Goal: Book appointment/travel/reservation

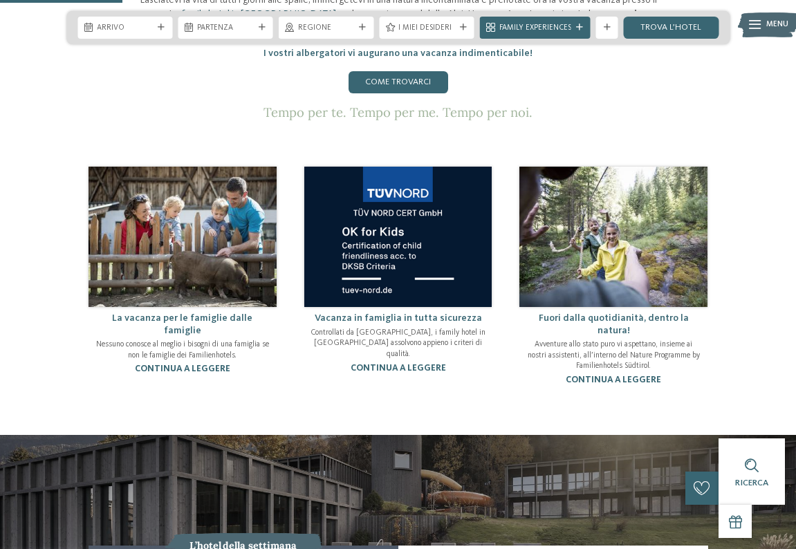
scroll to position [759, 0]
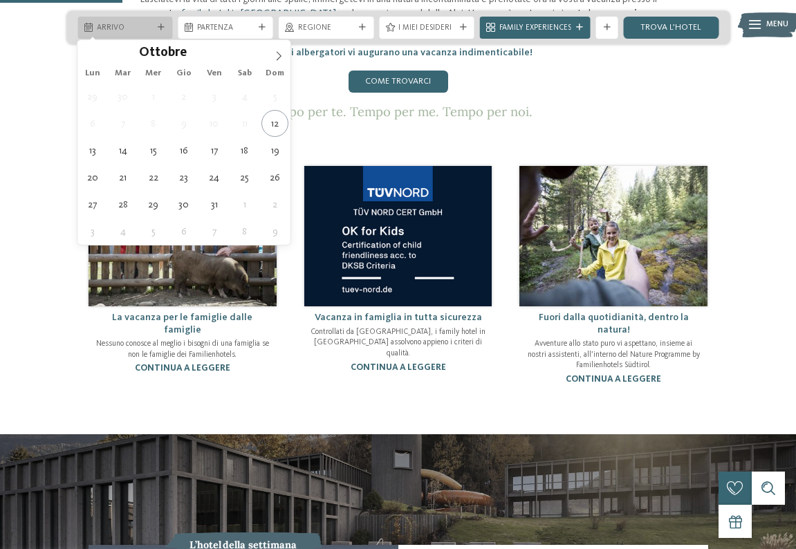
click at [152, 31] on span "Arrivo" at bounding box center [125, 28] width 56 height 11
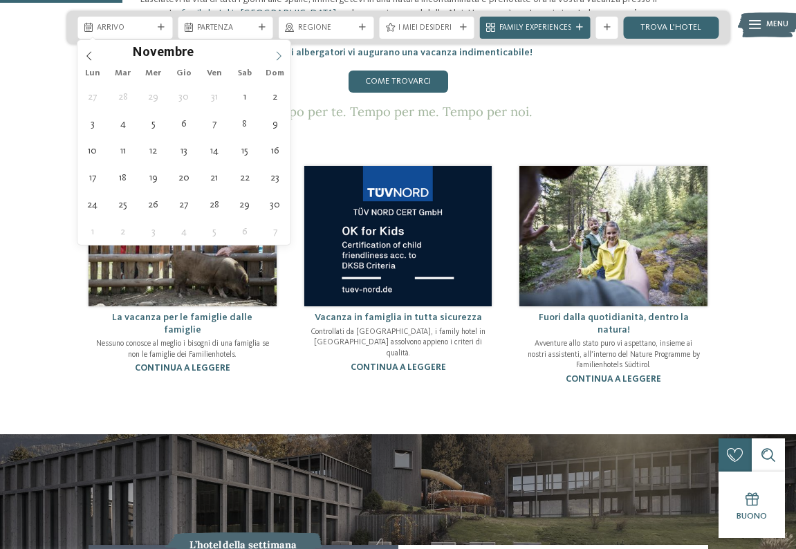
click at [281, 58] on icon at bounding box center [279, 56] width 10 height 10
click at [281, 57] on icon at bounding box center [279, 56] width 10 height 10
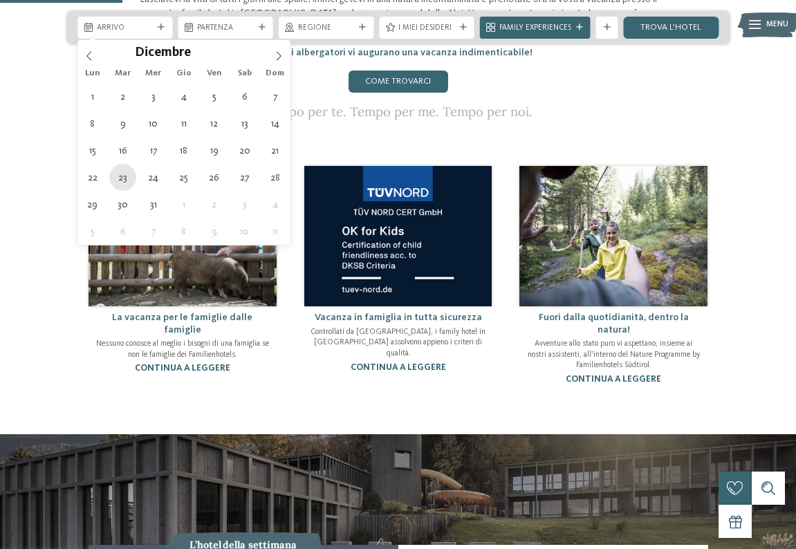
type div "[DATE]"
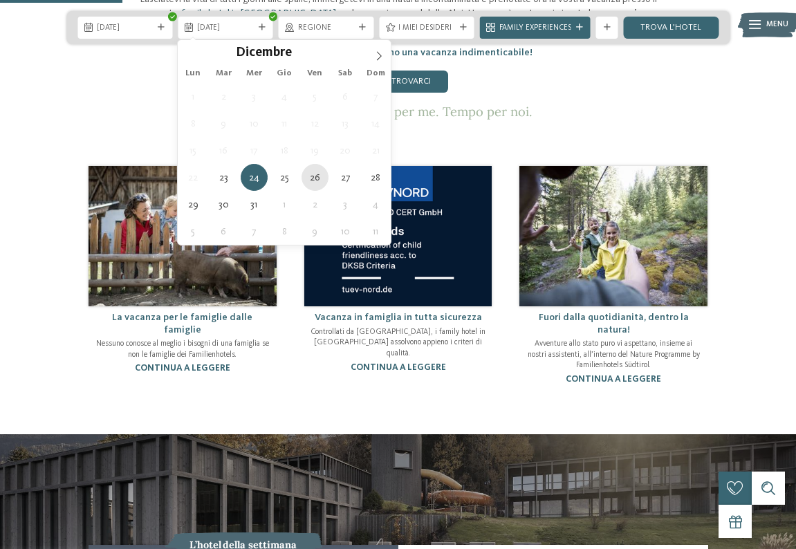
type div "[DATE]"
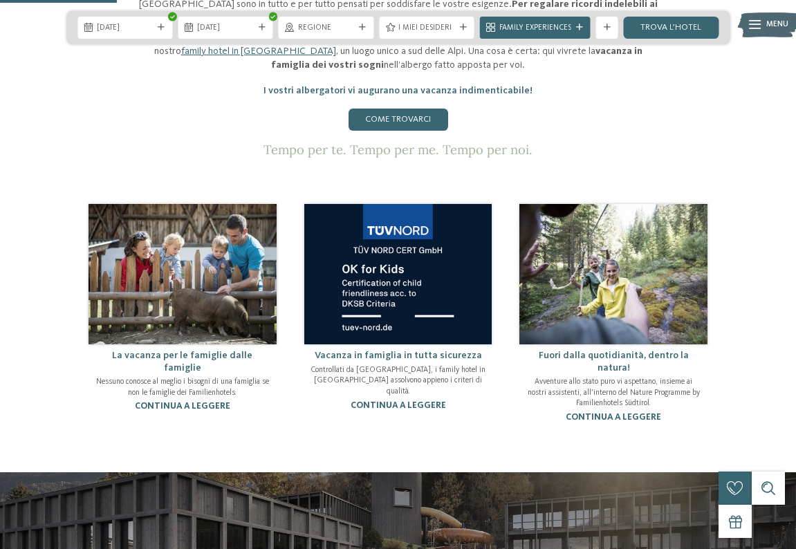
scroll to position [719, 0]
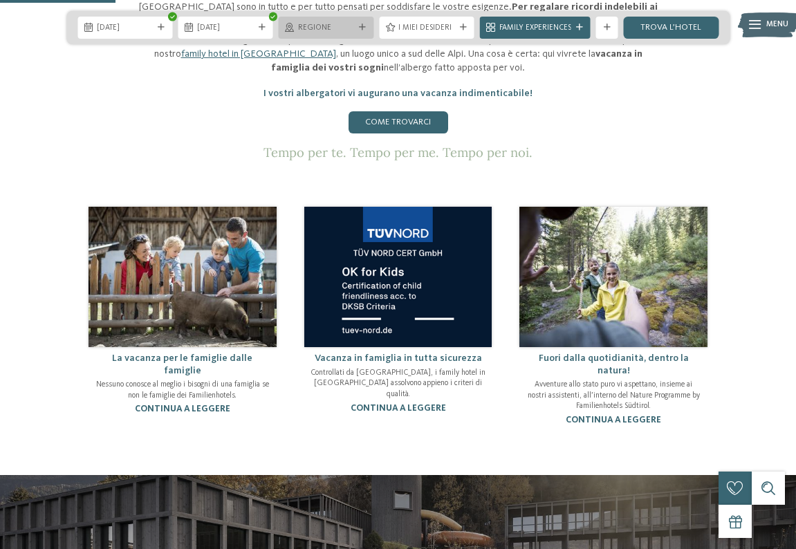
click at [363, 27] on icon at bounding box center [362, 27] width 7 height 7
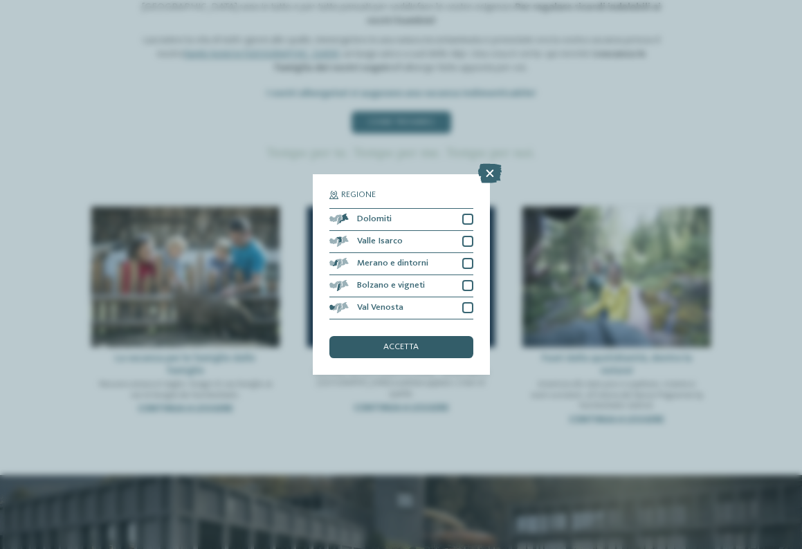
click at [423, 336] on div "accetta" at bounding box center [401, 347] width 144 height 22
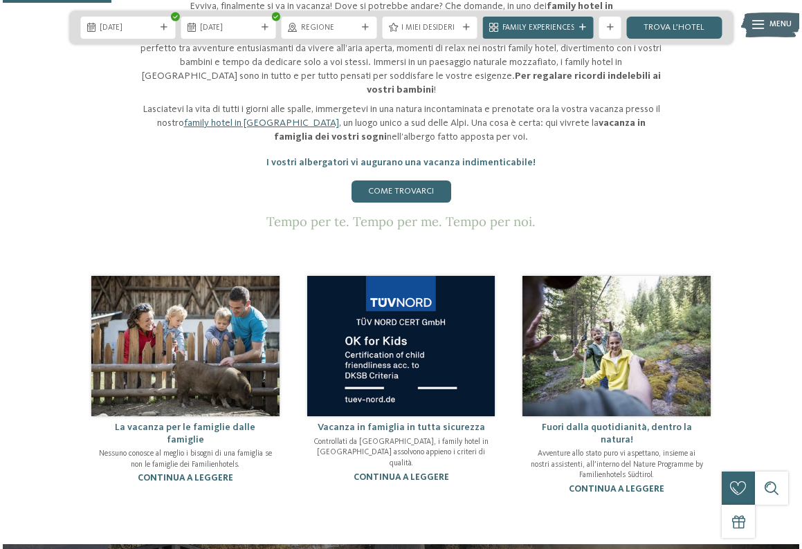
scroll to position [627, 0]
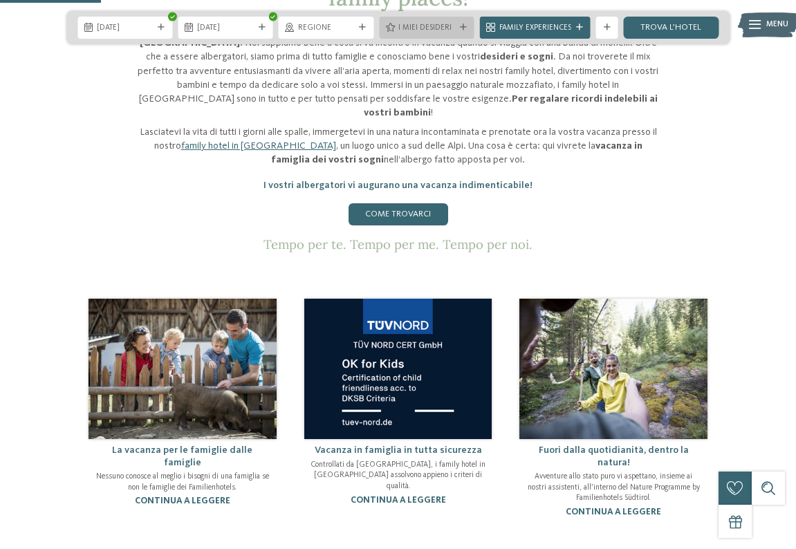
click at [437, 31] on span "I miei desideri" at bounding box center [426, 28] width 56 height 11
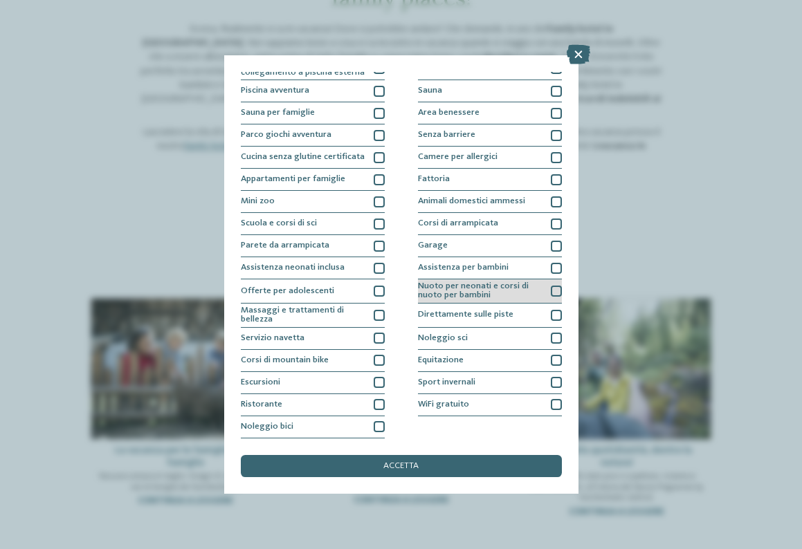
scroll to position [140, 0]
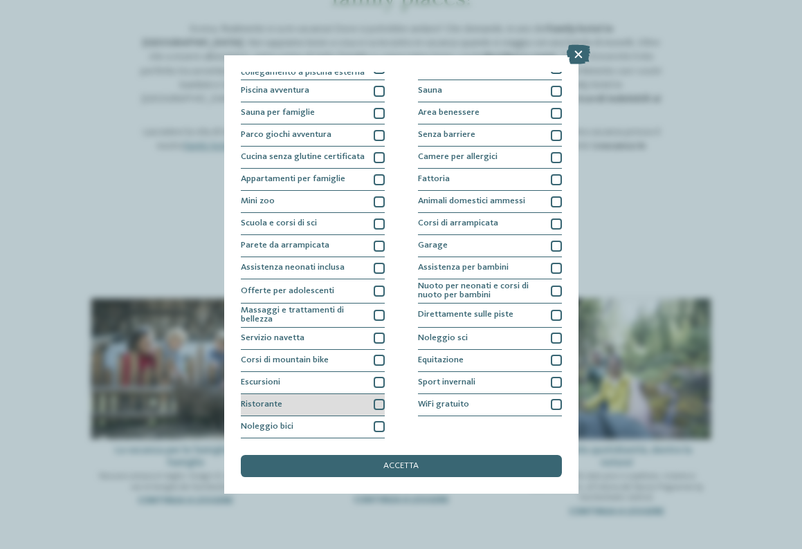
click at [374, 399] on div at bounding box center [379, 404] width 11 height 11
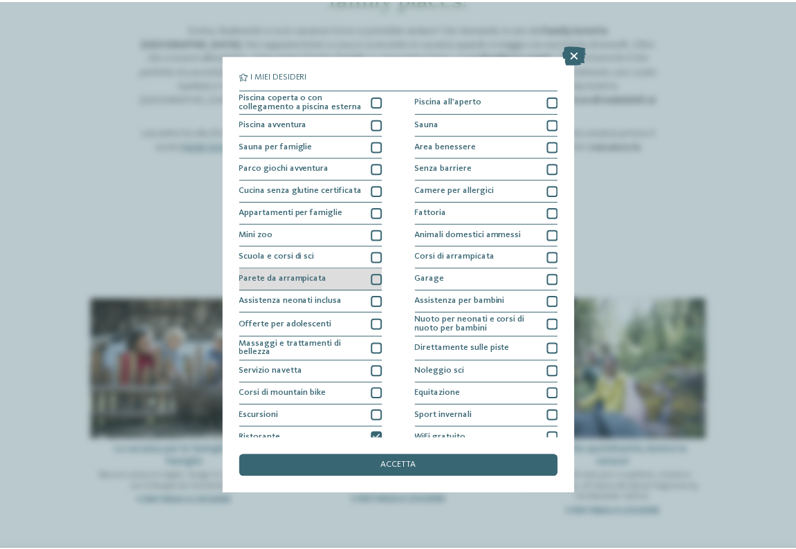
scroll to position [0, 0]
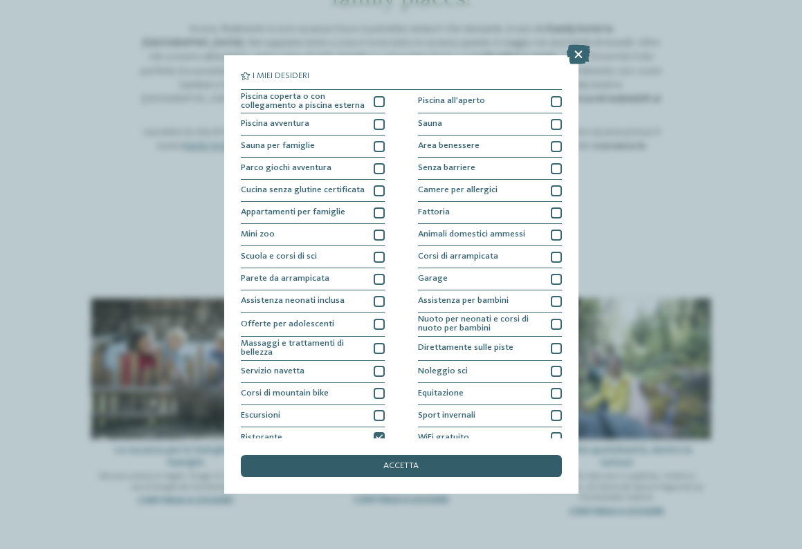
click at [384, 462] on span "accetta" at bounding box center [400, 466] width 35 height 9
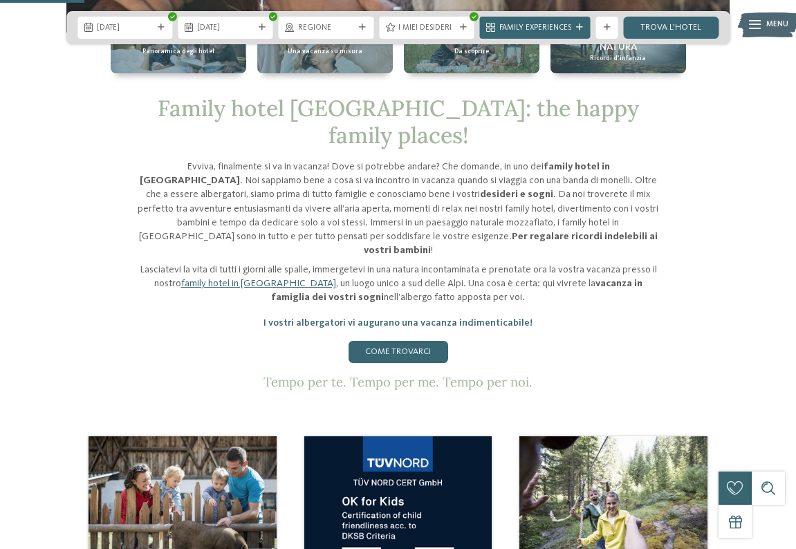
scroll to position [485, 0]
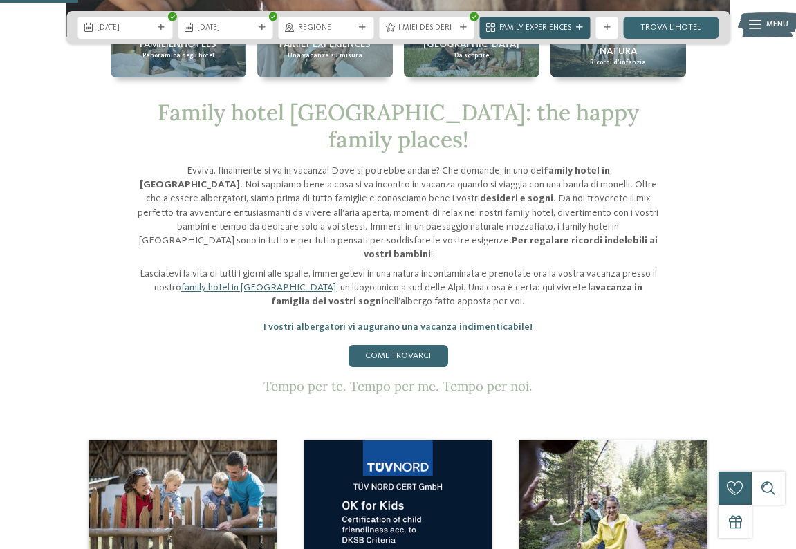
click at [542, 23] on span "Family Experiences" at bounding box center [535, 28] width 72 height 11
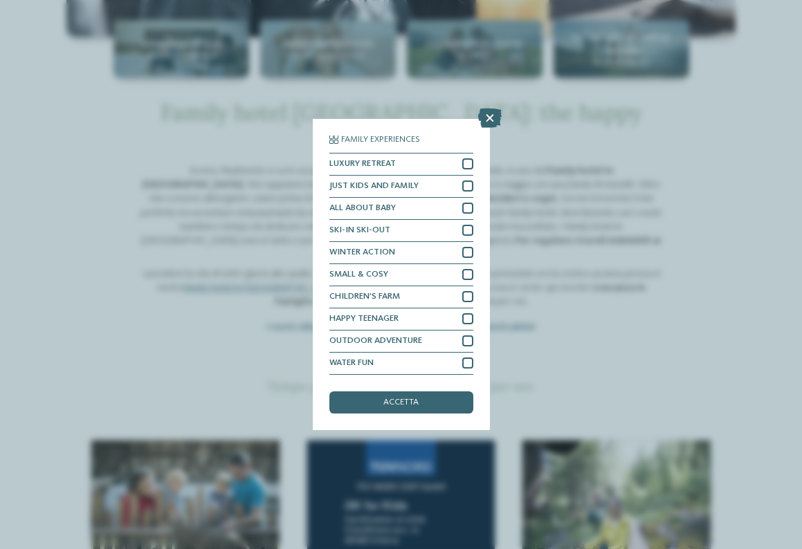
click at [624, 158] on div "Family Experiences LUXURY RETREAT JUST KIDS AND FAMILY" at bounding box center [401, 274] width 802 height 549
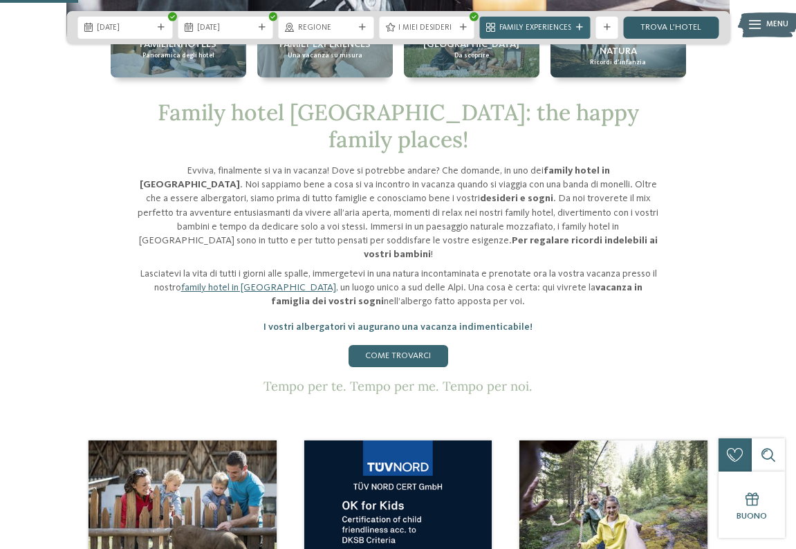
click at [677, 31] on link "trova l’hotel" at bounding box center [671, 28] width 95 height 22
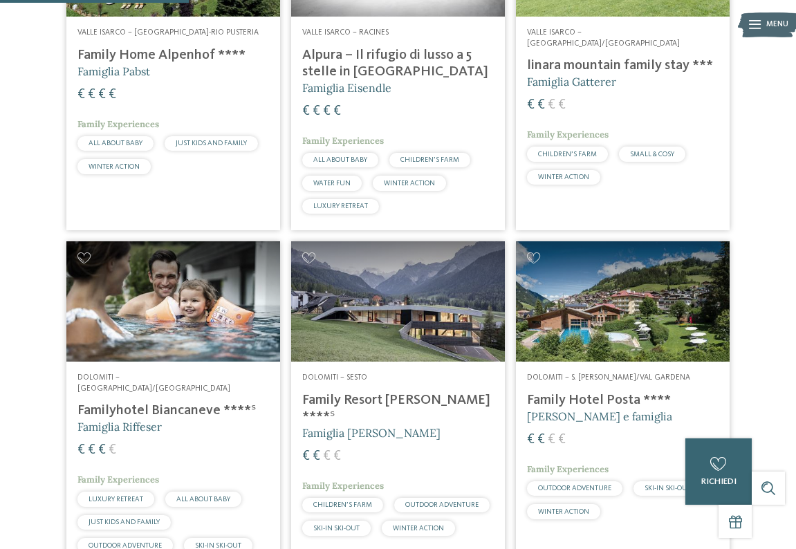
scroll to position [526, 0]
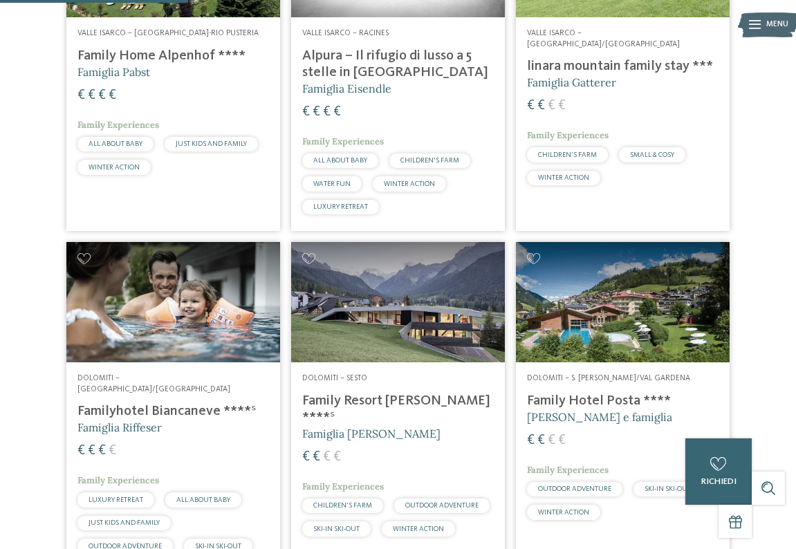
click at [607, 398] on h4 "Family Hotel Posta ****" at bounding box center [623, 401] width 192 height 17
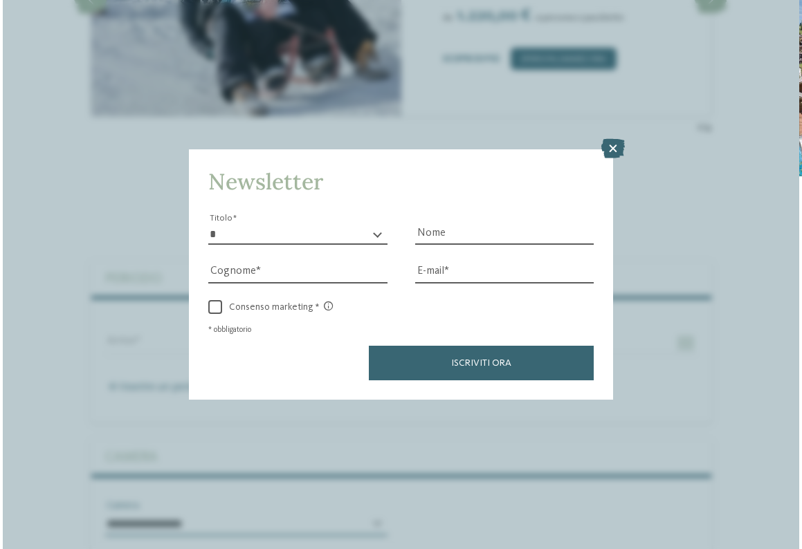
scroll to position [2563, 0]
